Goal: Task Accomplishment & Management: Manage account settings

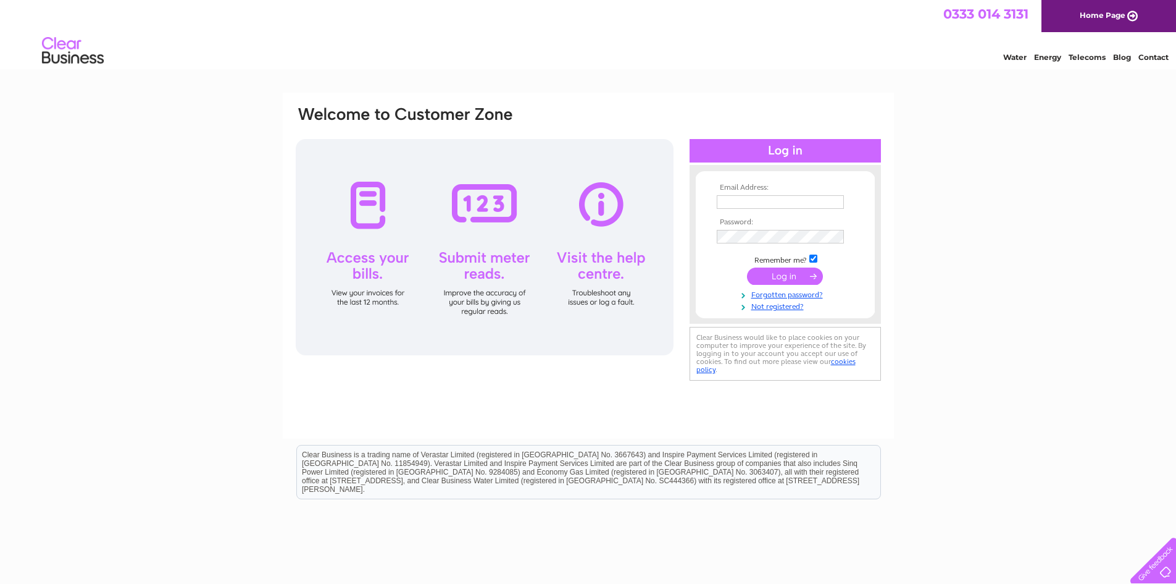
type input "[EMAIL_ADDRESS][DOMAIN_NAME]"
click at [774, 271] on input "submit" at bounding box center [785, 275] width 76 height 17
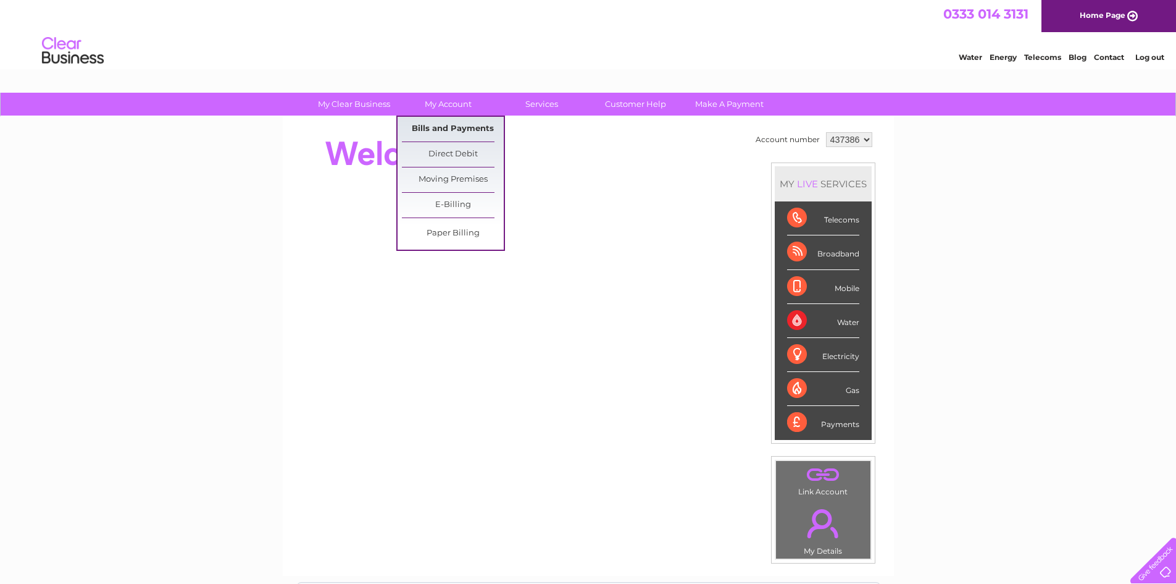
click at [438, 124] on link "Bills and Payments" at bounding box center [453, 129] width 102 height 25
click at [448, 131] on link "Bills and Payments" at bounding box center [453, 129] width 102 height 25
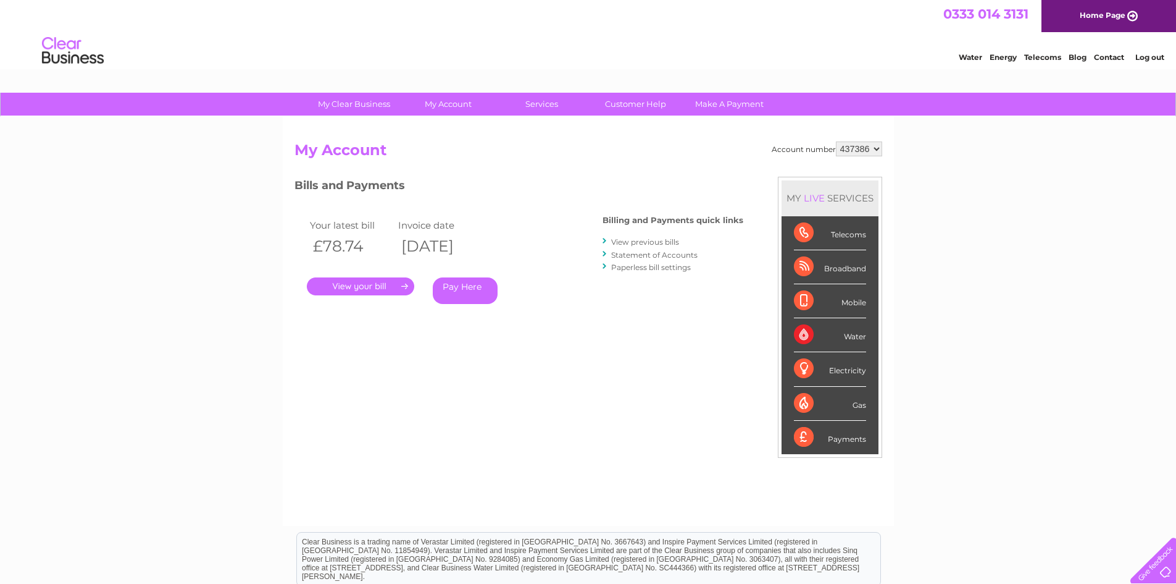
click at [357, 288] on link "." at bounding box center [360, 286] width 107 height 18
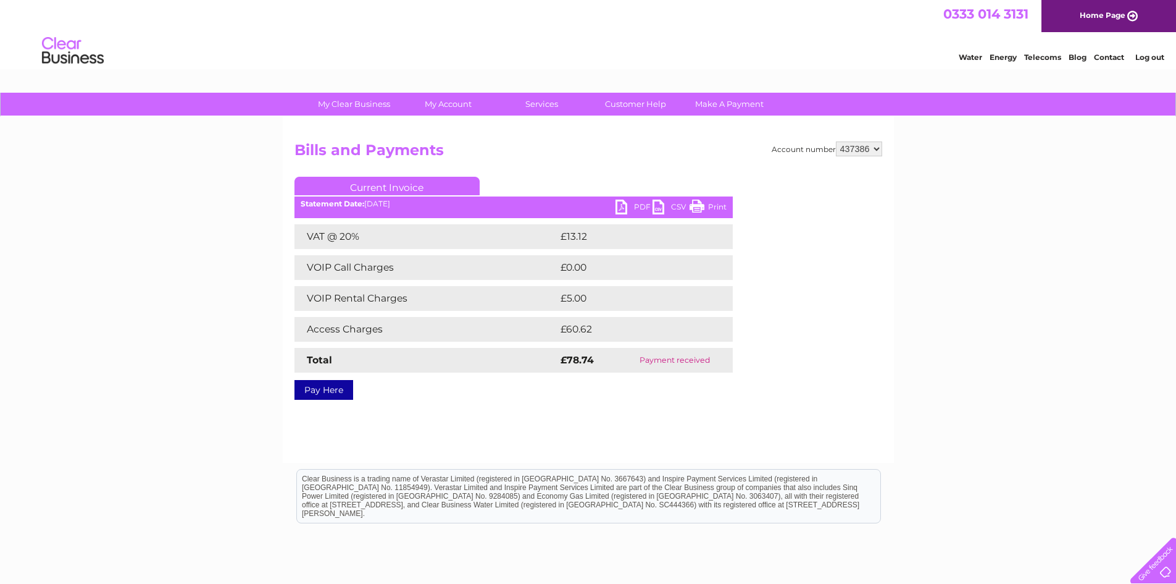
click at [642, 207] on link "PDF" at bounding box center [634, 208] width 37 height 18
click at [1144, 59] on link "Log out" at bounding box center [1150, 56] width 29 height 9
